Goal: Task Accomplishment & Management: Complete application form

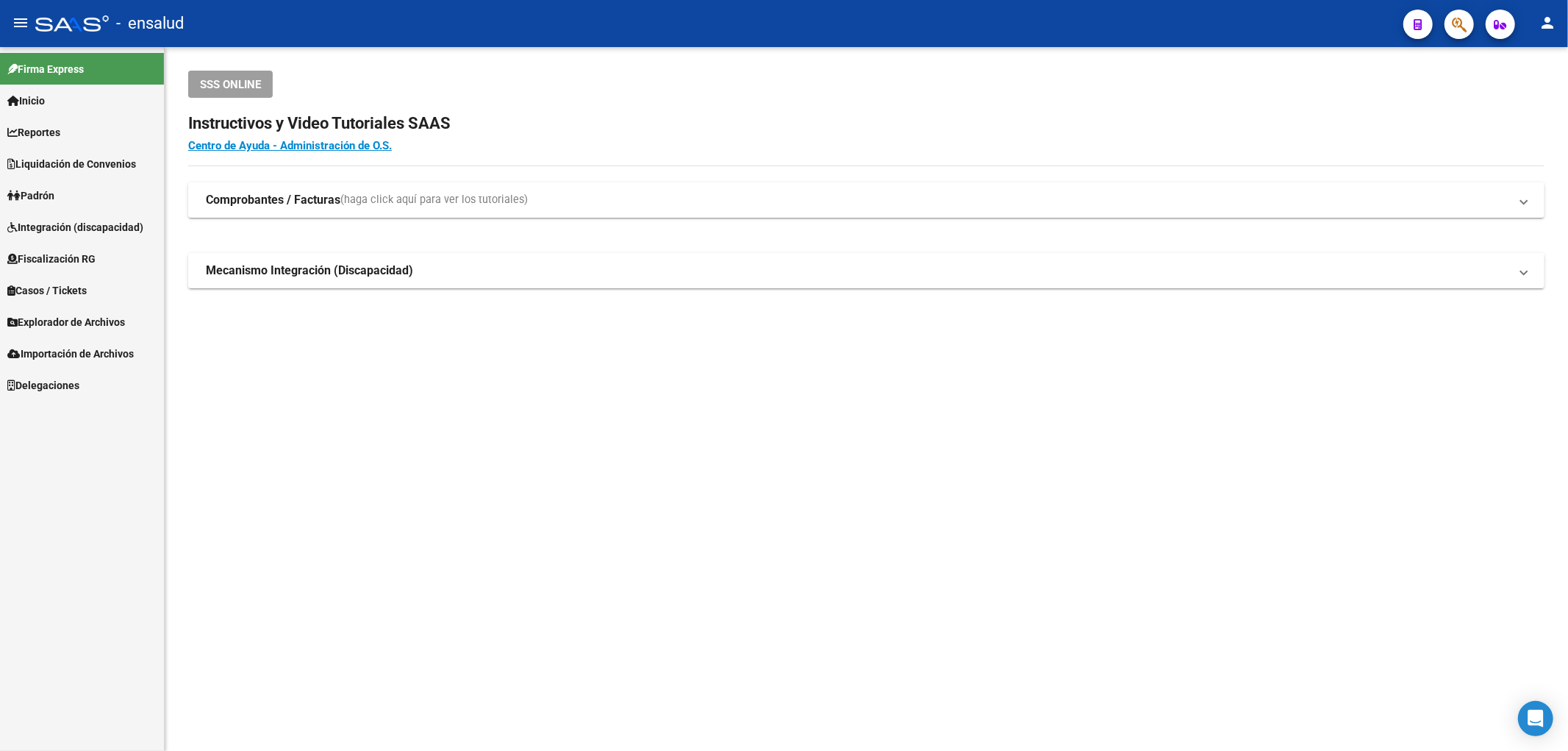
click at [42, 187] on span "Padrón" at bounding box center [30, 196] width 47 height 16
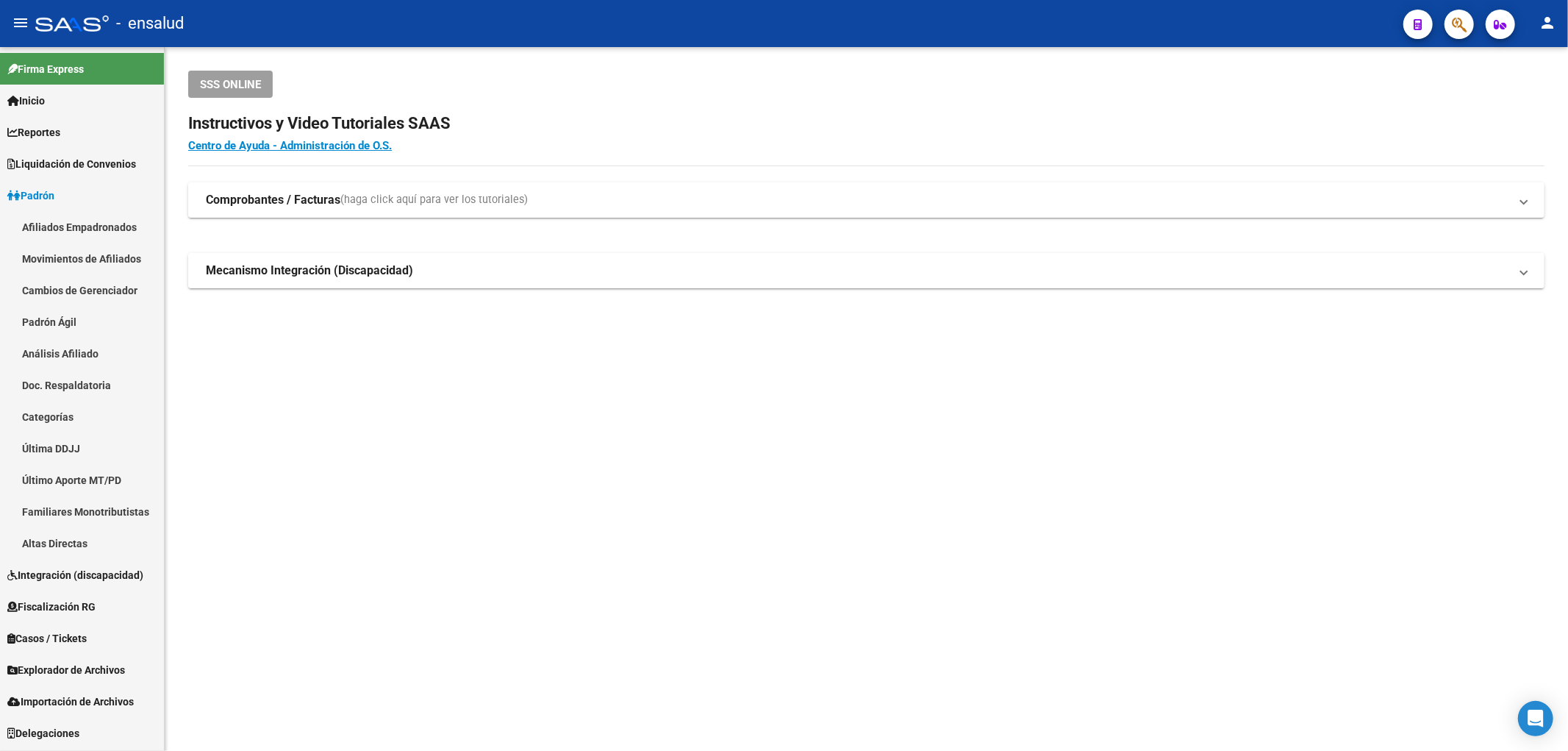
click at [55, 222] on link "Afiliados Empadronados" at bounding box center [82, 227] width 164 height 32
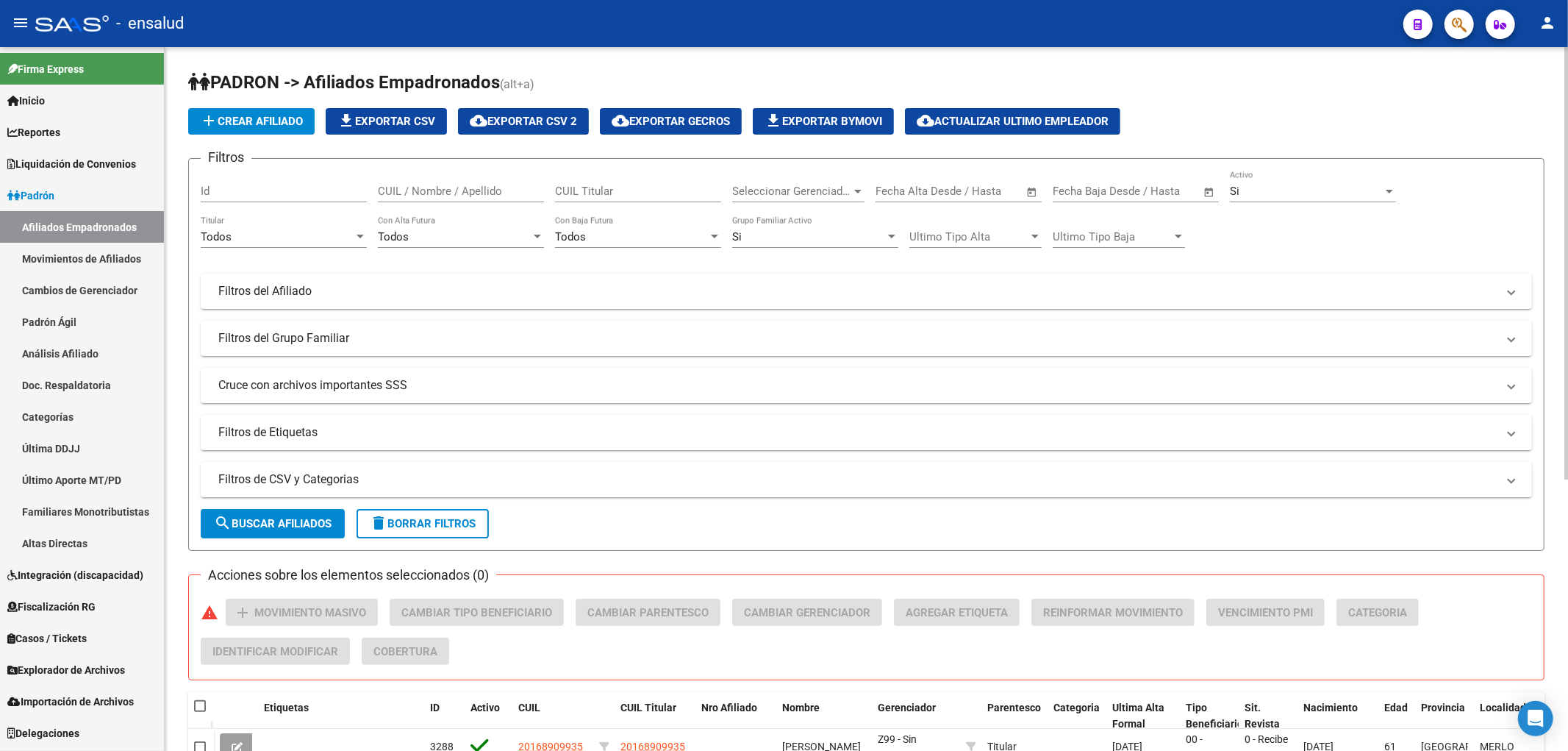
click at [430, 191] on input "CUIL / Nombre / Apellido" at bounding box center [460, 191] width 166 height 13
paste input "44586867"
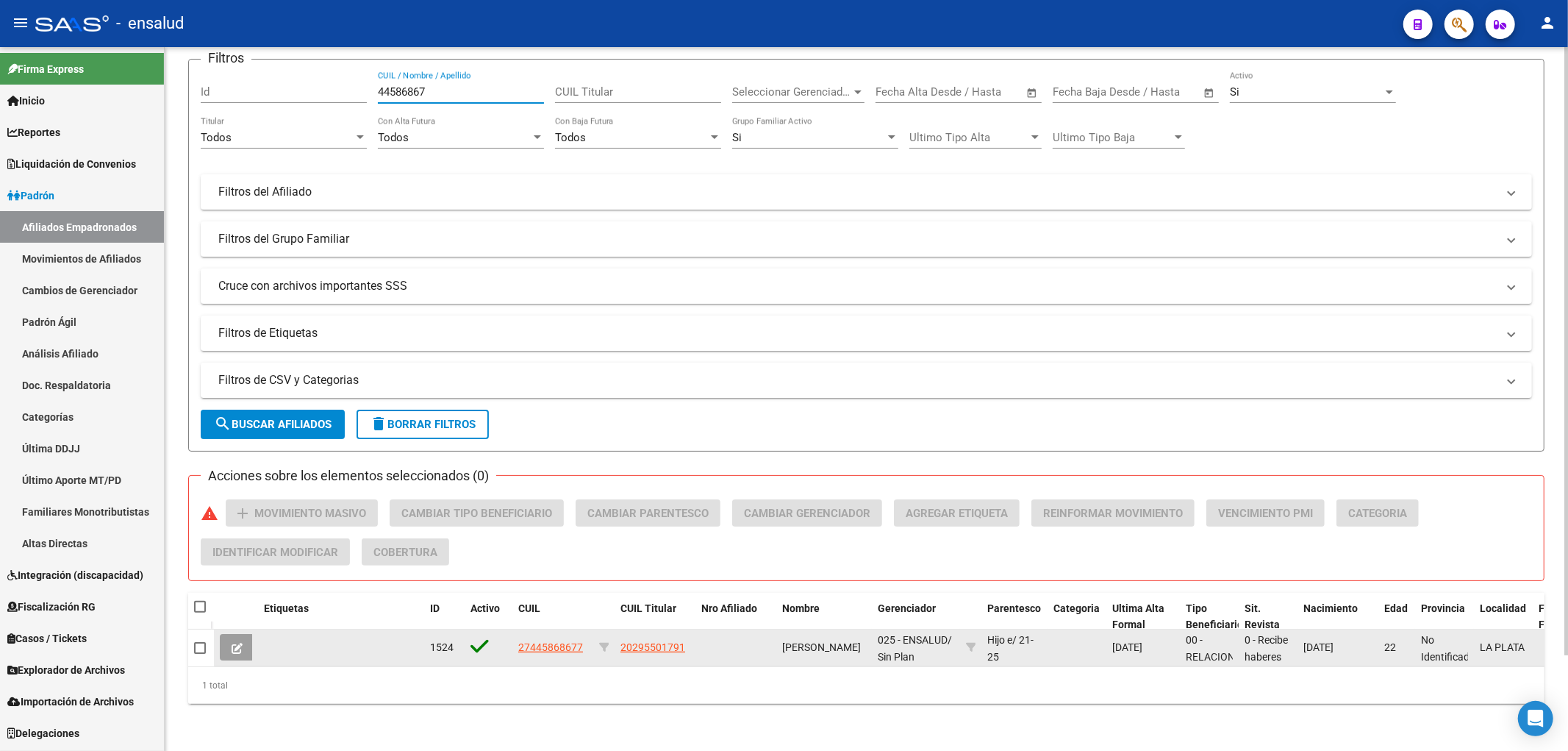
type input "44586867"
click at [233, 642] on icon at bounding box center [236, 648] width 11 height 11
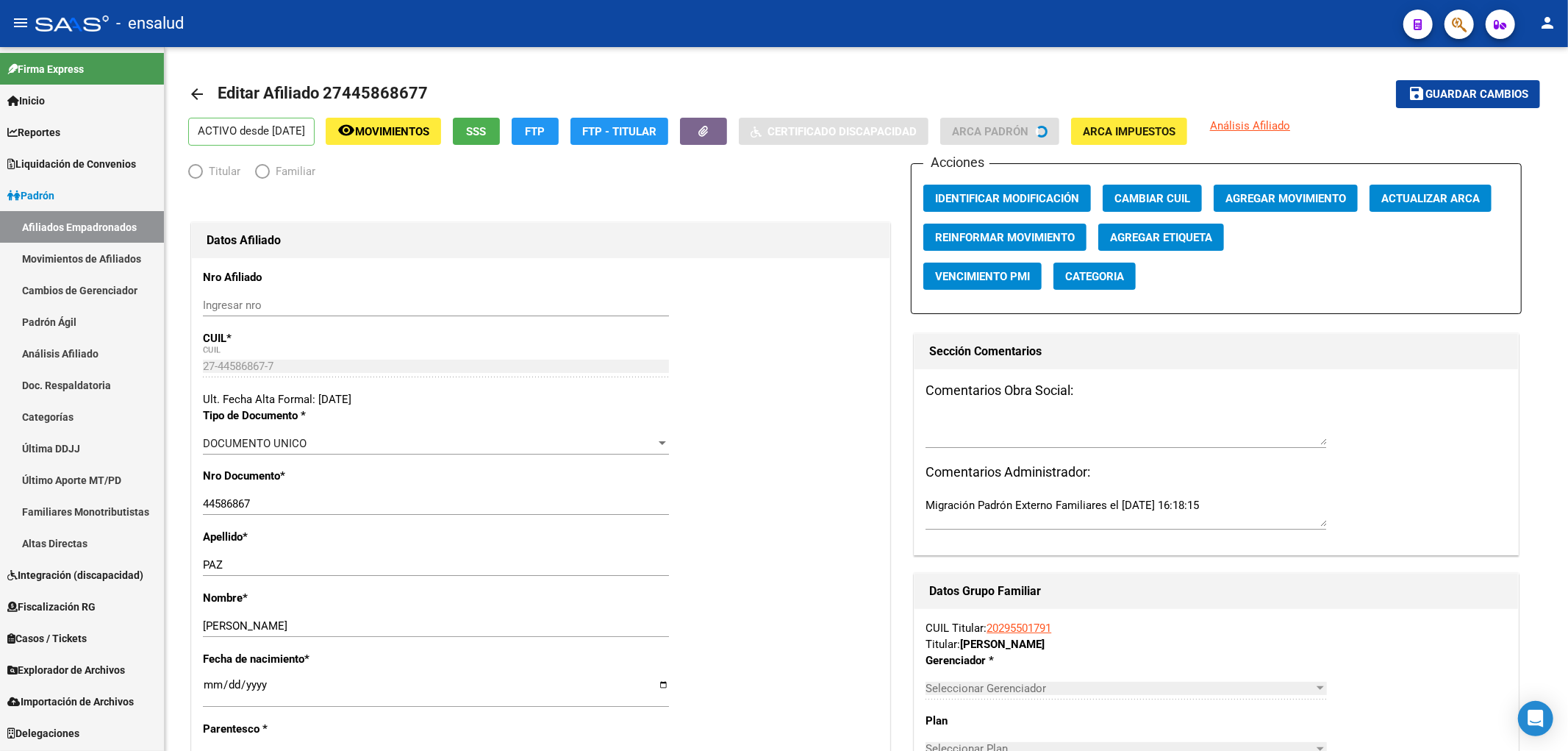
radio input "true"
type input "30-71068177-1"
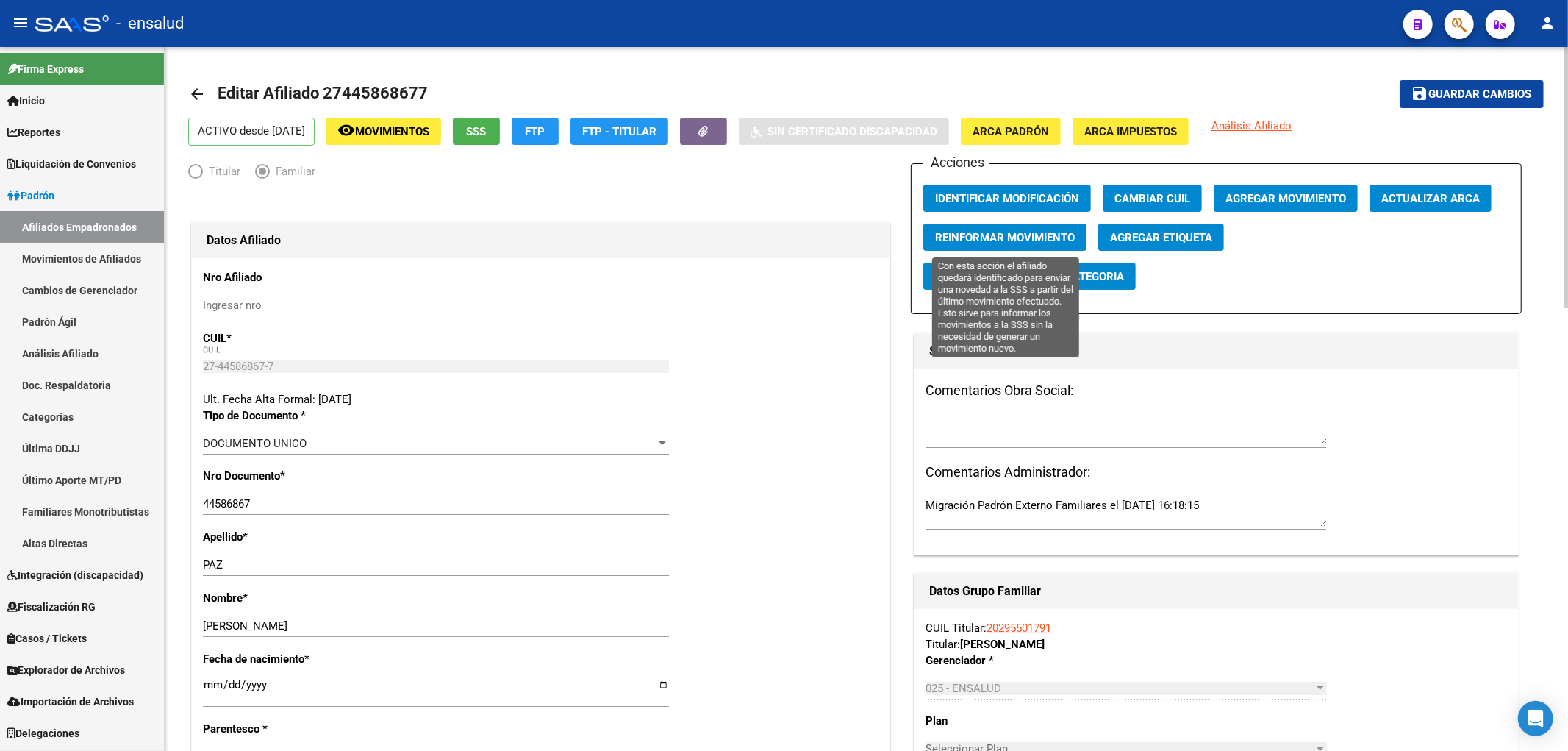
click at [996, 239] on span "Reinformar Movimiento" at bounding box center [1005, 237] width 140 height 13
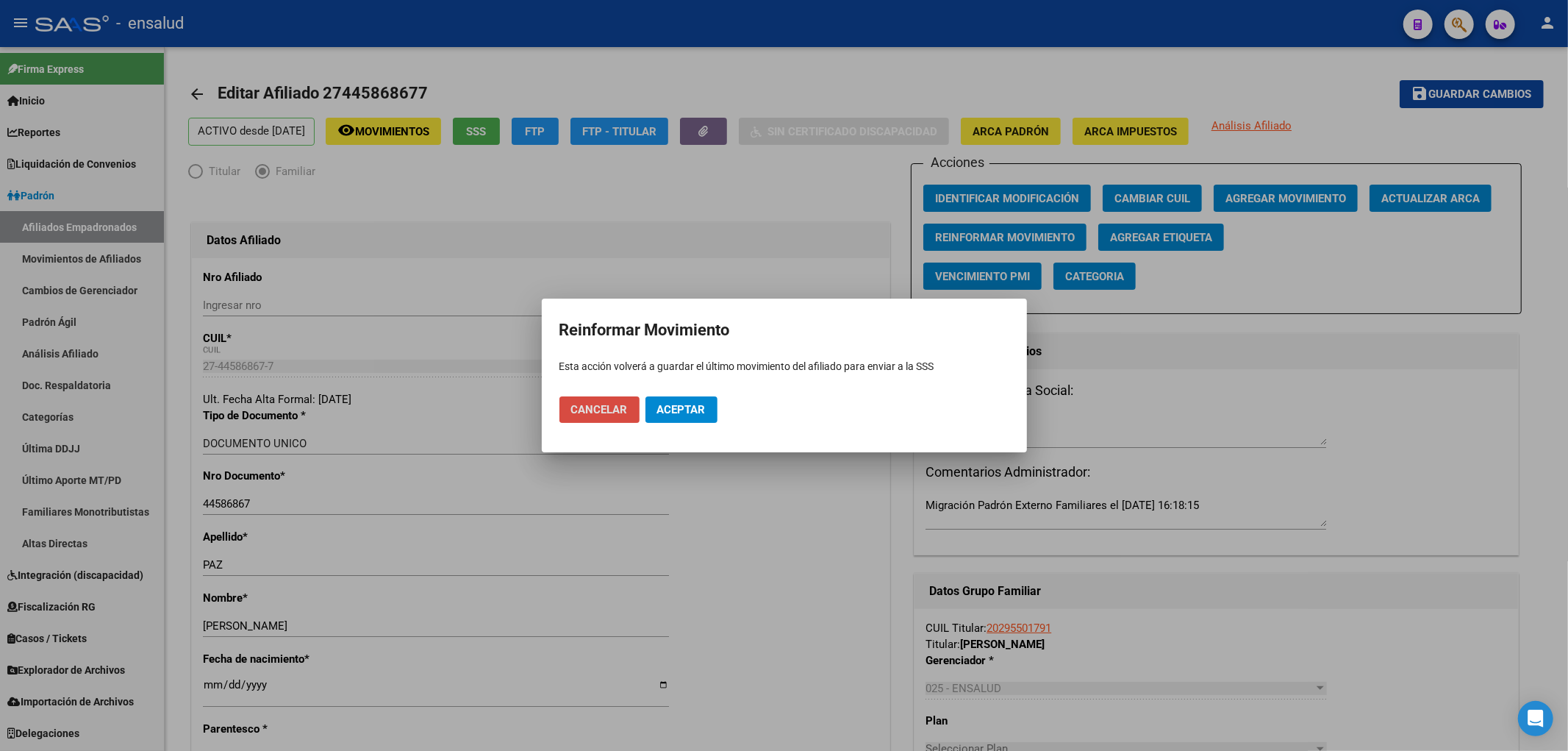
click at [601, 412] on span "Cancelar" at bounding box center [599, 410] width 57 height 13
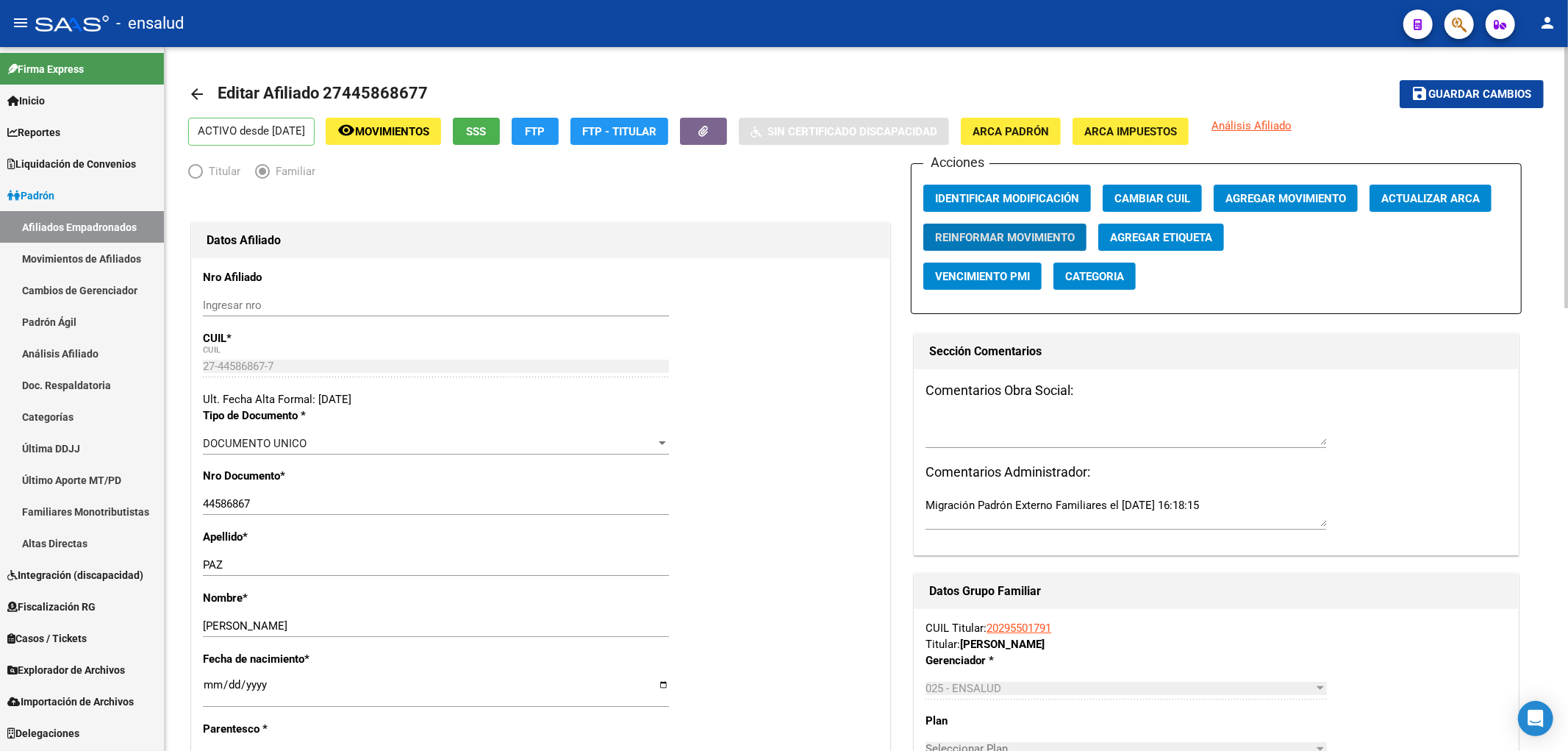
click at [1090, 360] on h1 "Sección Comentarios" at bounding box center [1216, 352] width 573 height 24
click at [1302, 196] on span "Agregar Movimiento" at bounding box center [1285, 199] width 120 height 13
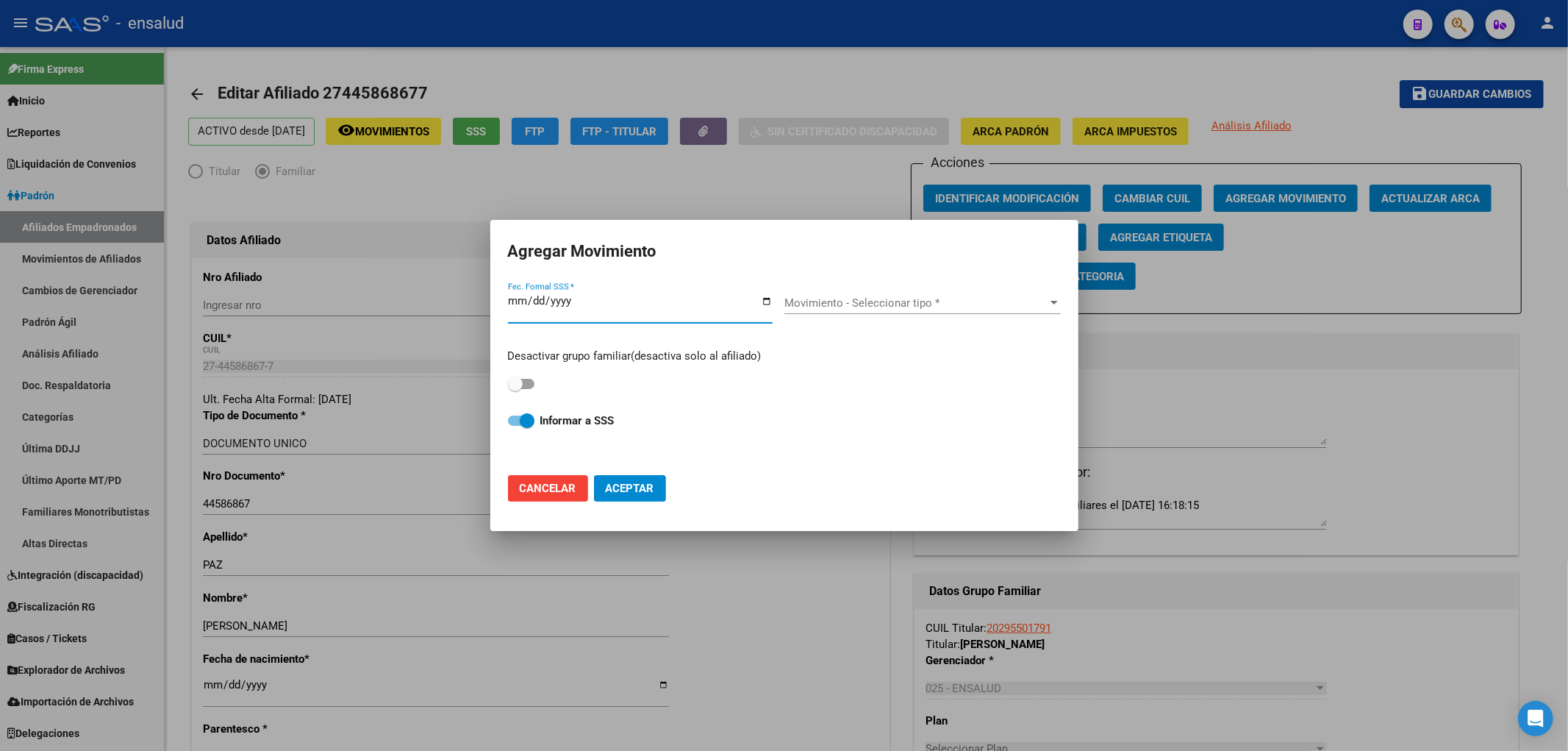
click at [769, 303] on input "Fec. Formal SSS *" at bounding box center [640, 306] width 265 height 24
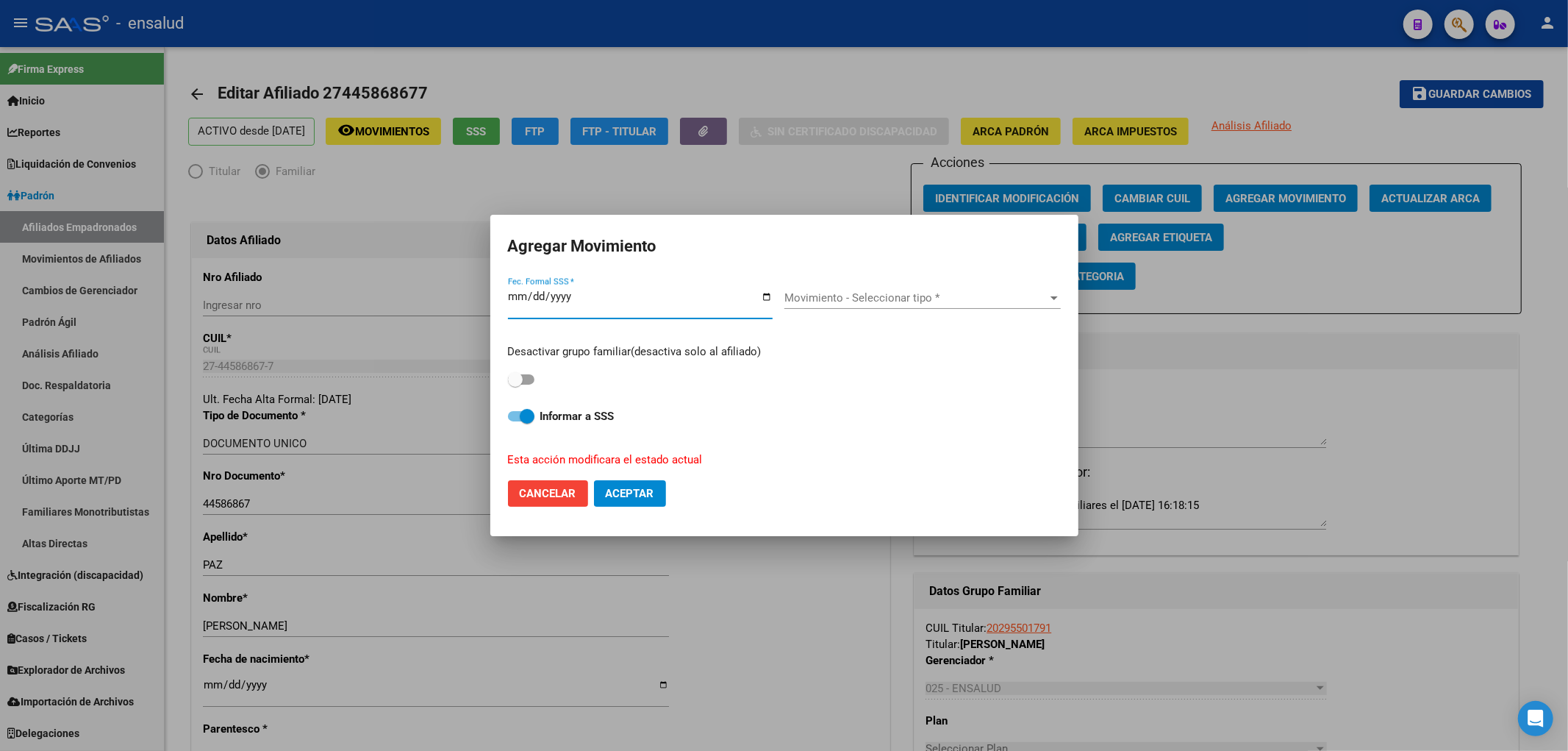
drag, startPoint x: 759, startPoint y: 291, endPoint x: 750, endPoint y: 295, distance: 9.8
click at [760, 291] on input "[DATE]" at bounding box center [640, 303] width 265 height 24
click at [769, 291] on input "[DATE]" at bounding box center [640, 303] width 265 height 24
type input "[DATE]"
click at [889, 299] on span "Movimiento - Seleccionar tipo *" at bounding box center [916, 298] width 263 height 13
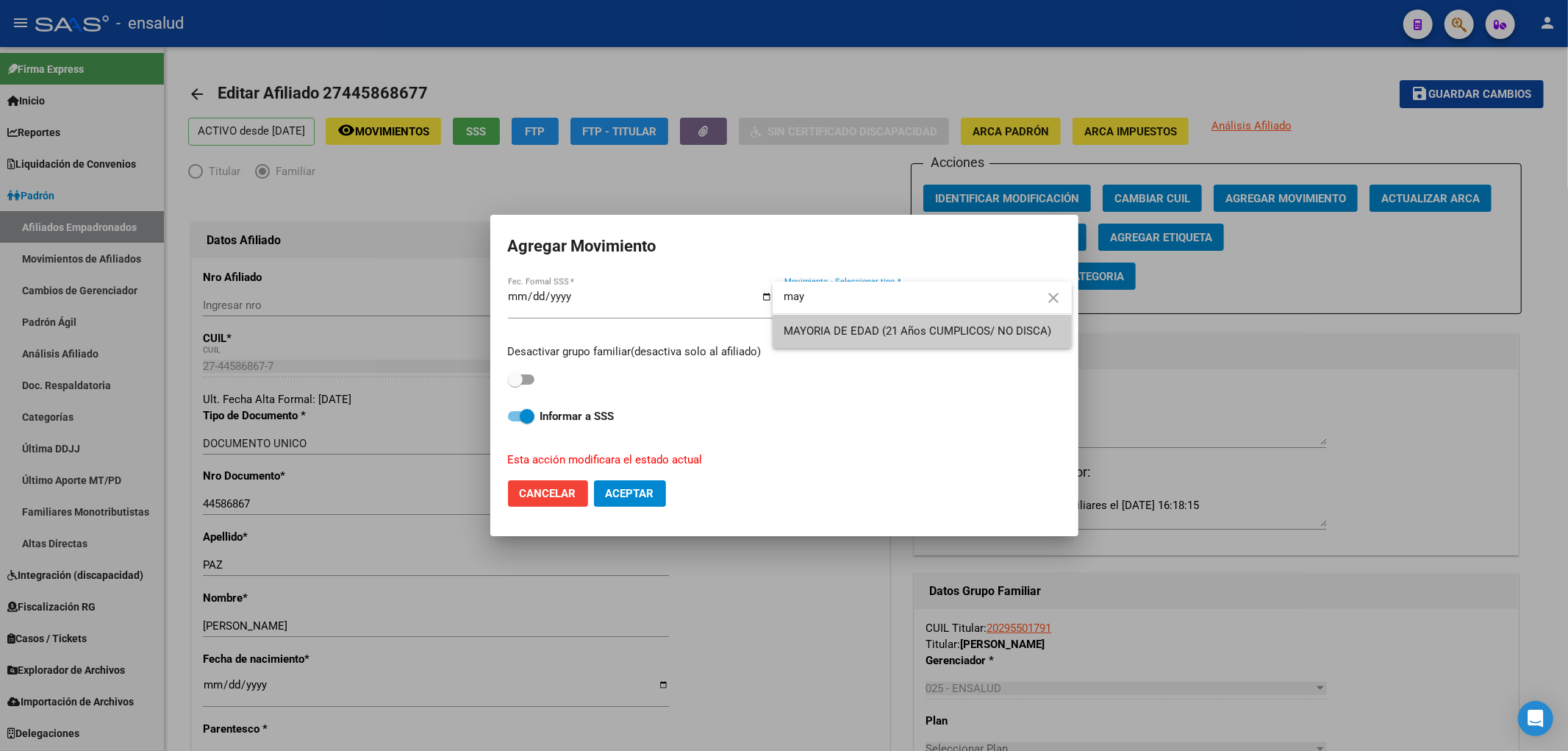
type input "may"
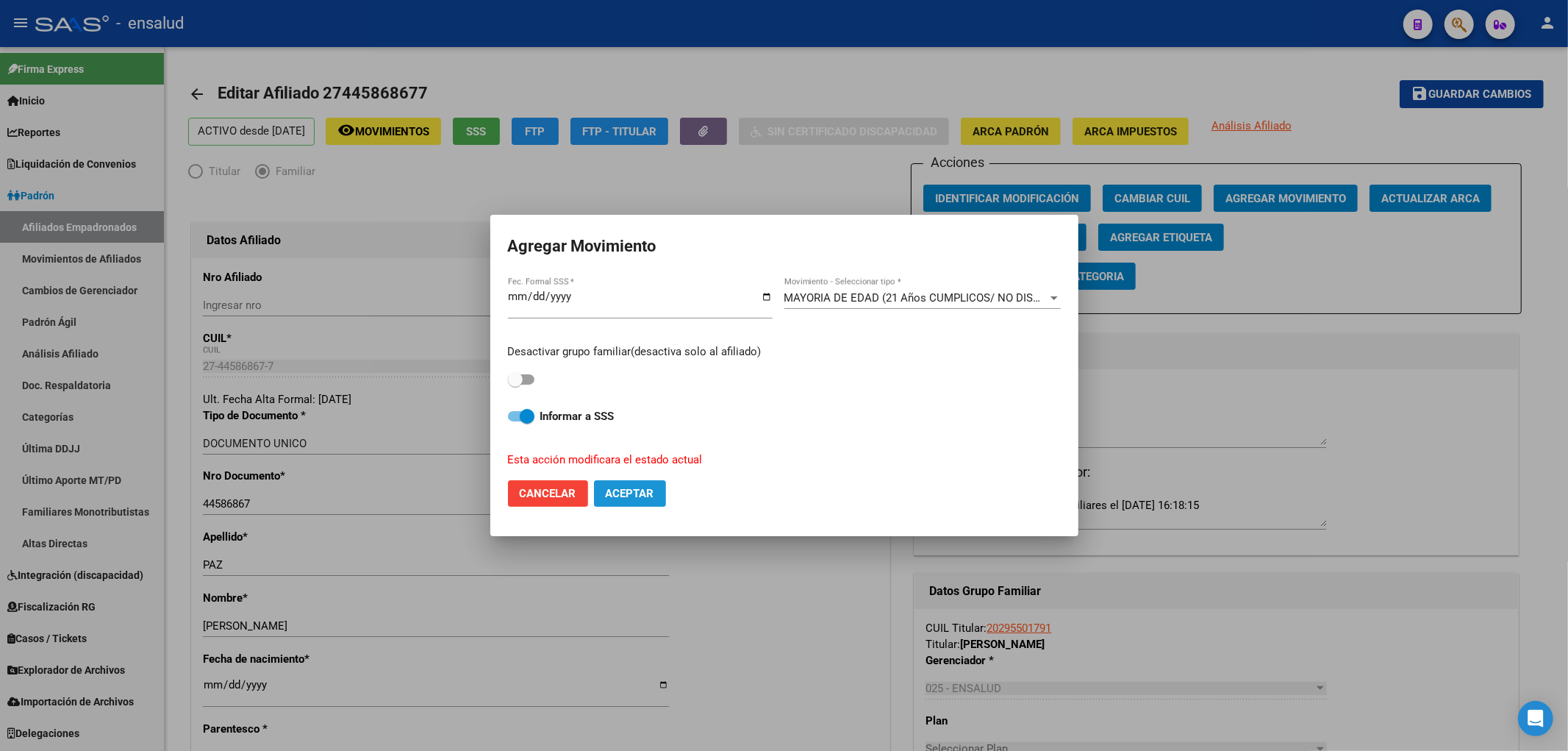
click at [625, 494] on span "Aceptar" at bounding box center [630, 494] width 48 height 13
checkbox input "false"
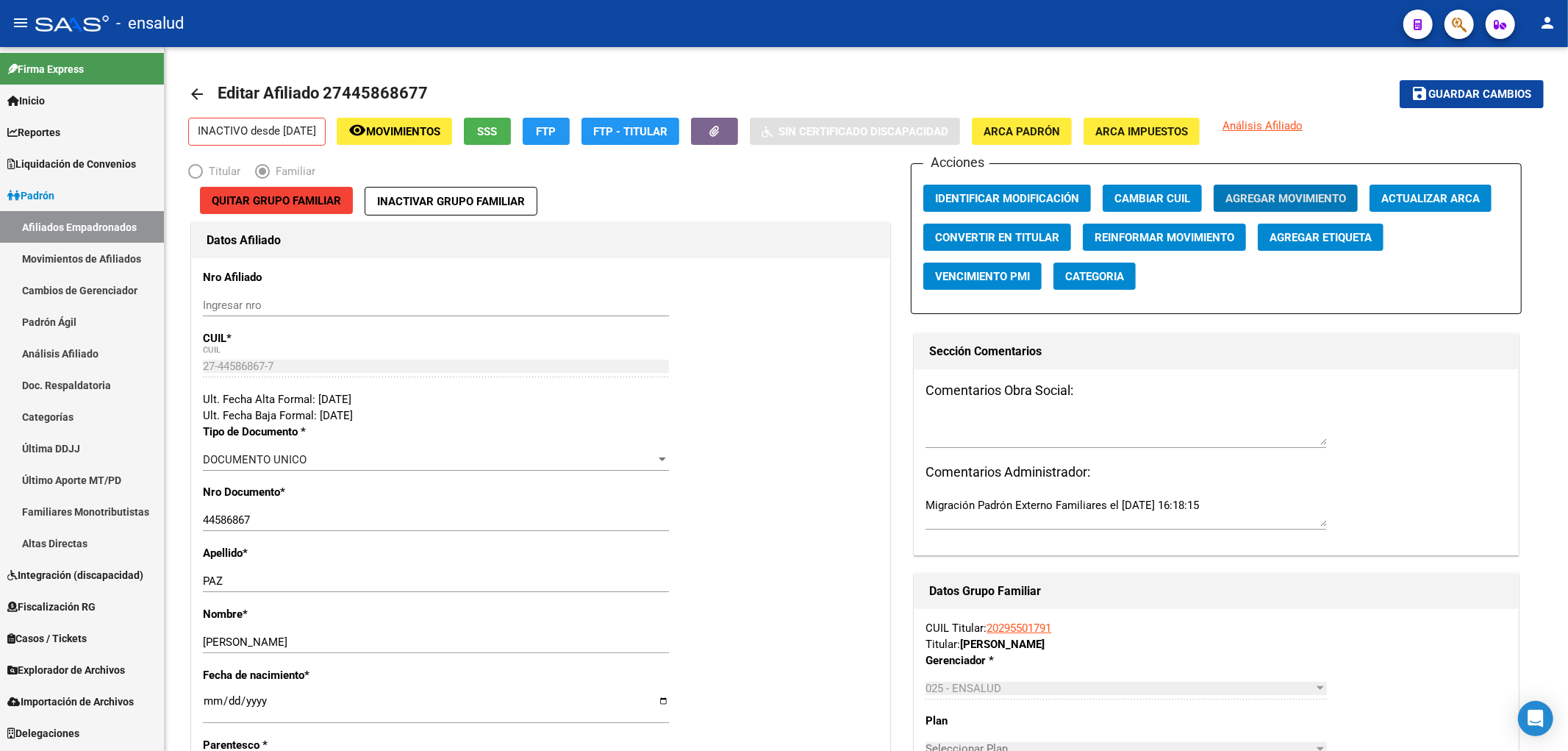
drag, startPoint x: 99, startPoint y: 226, endPoint x: 204, endPoint y: 17, distance: 233.9
click at [100, 225] on link "Afiliados Empadronados" at bounding box center [82, 227] width 164 height 32
